Goal: Navigation & Orientation: Find specific page/section

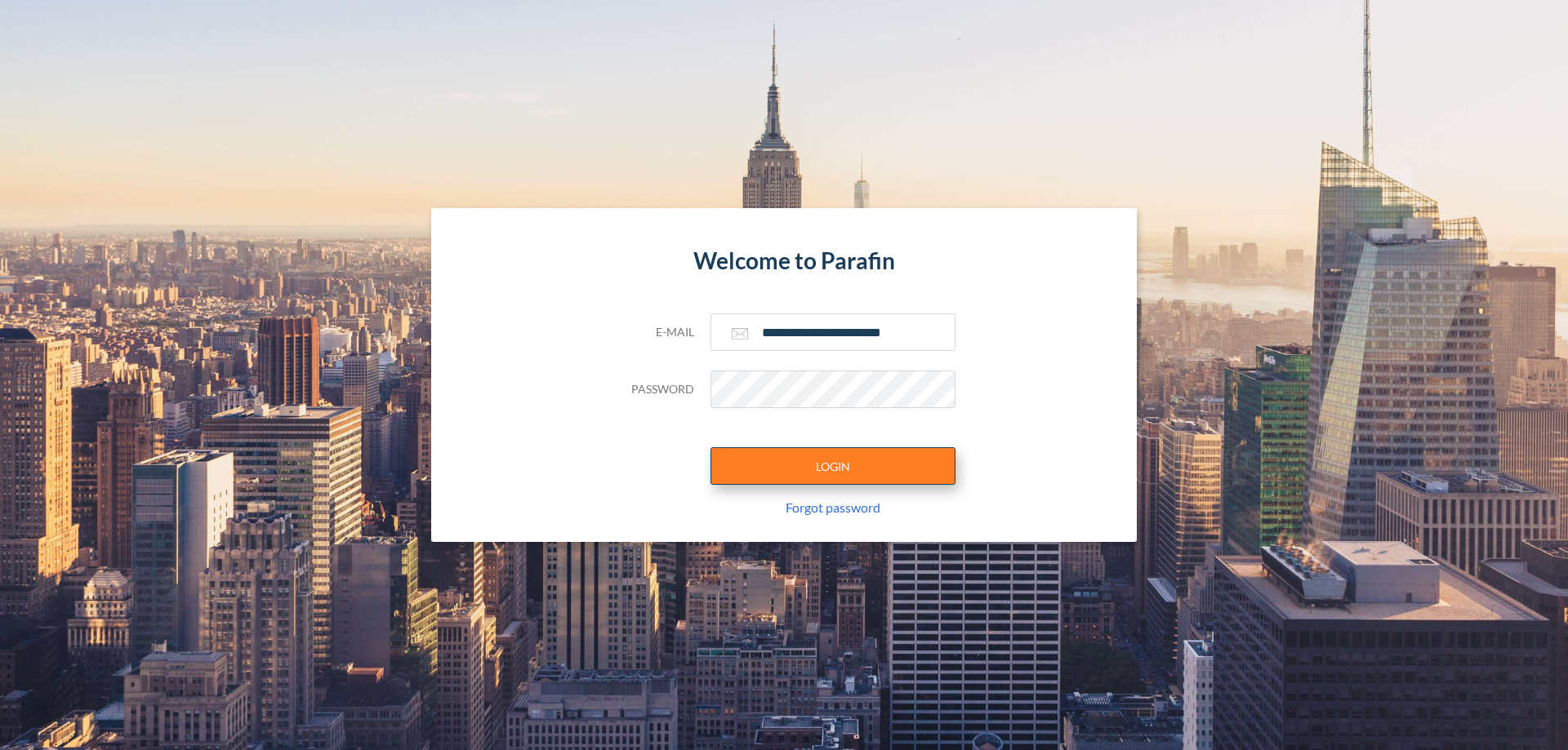
click at [833, 466] on button "LOGIN" at bounding box center [833, 465] width 245 height 38
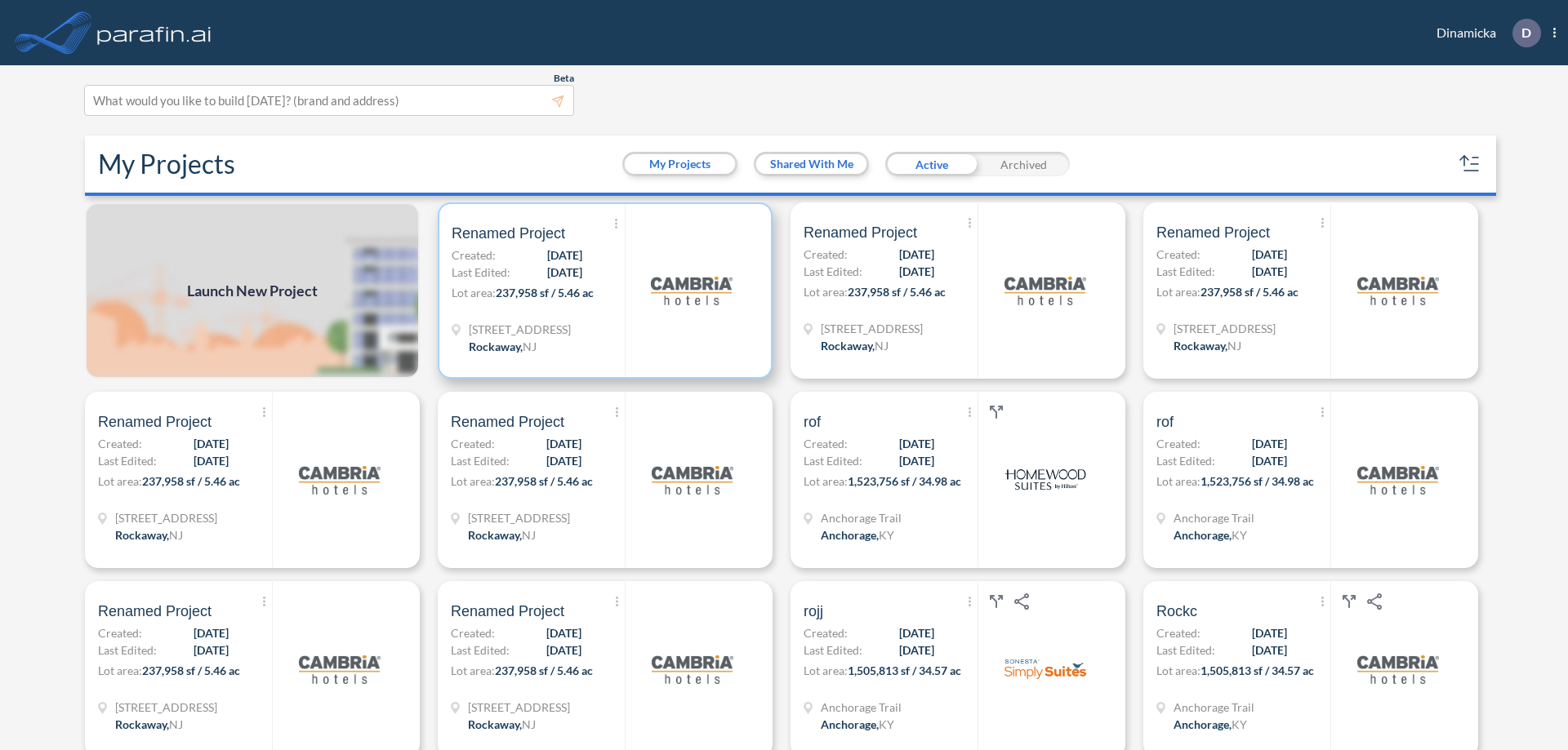
scroll to position [4, 0]
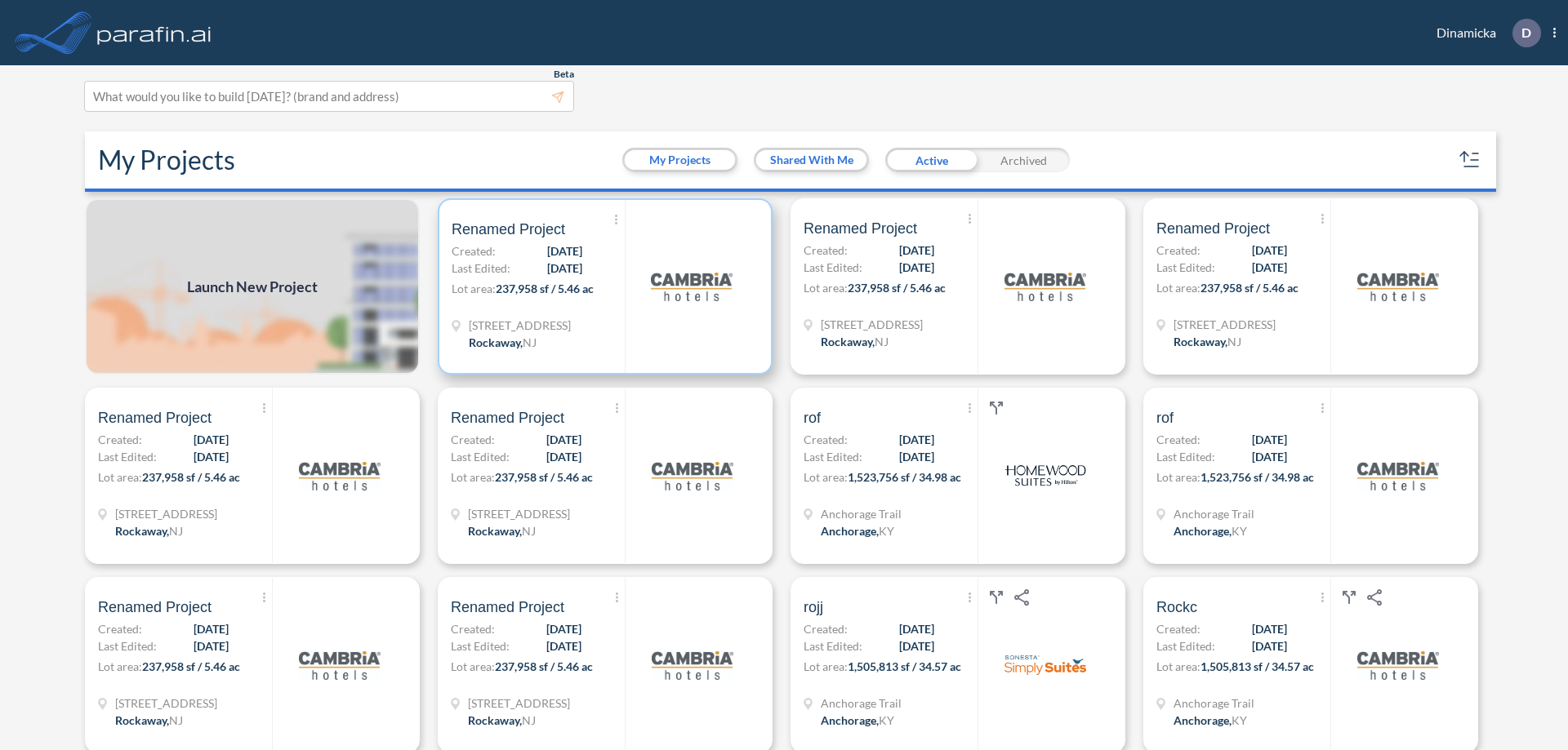
click at [602, 286] on p "Lot area: 237,958 sf / 5.46 ac" at bounding box center [538, 292] width 173 height 24
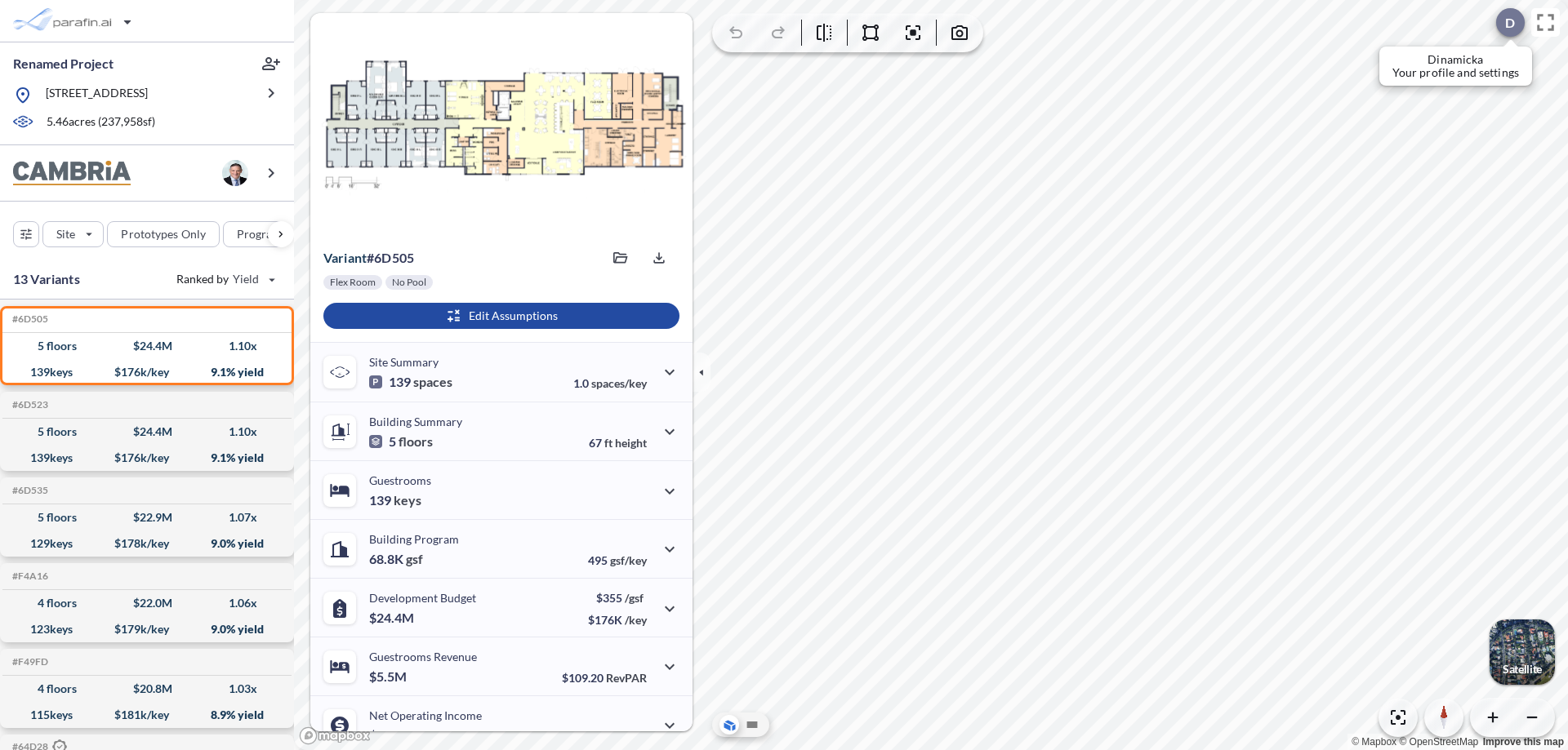
click at [1501, 22] on div at bounding box center [1510, 22] width 29 height 29
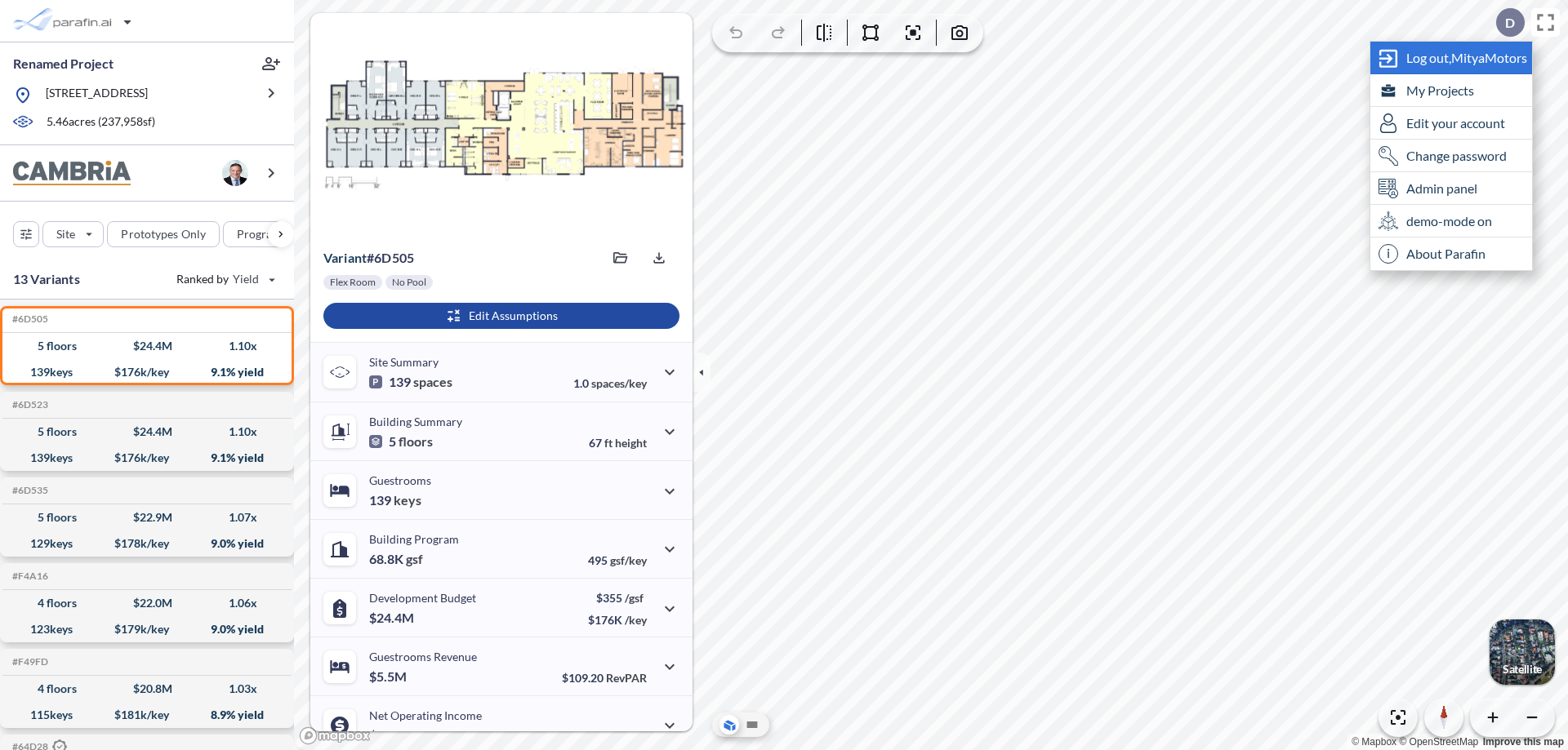
click at [1467, 57] on span "Log out, MityaMotors" at bounding box center [1467, 58] width 121 height 17
